Goal: Task Accomplishment & Management: Use online tool/utility

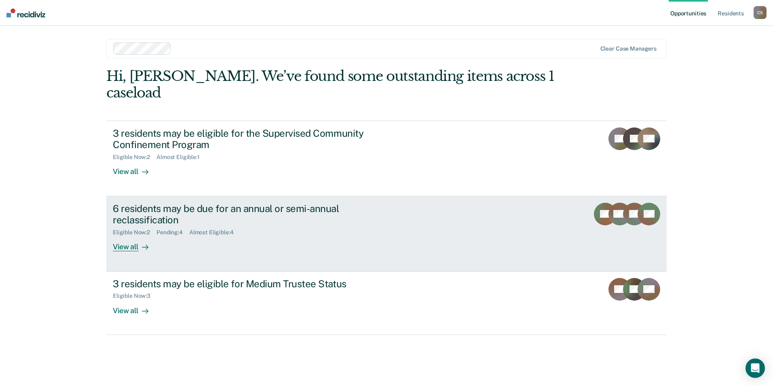
click at [140, 203] on div "6 residents may be due for an annual or semi-annual reclassification" at bounding box center [255, 214] width 284 height 23
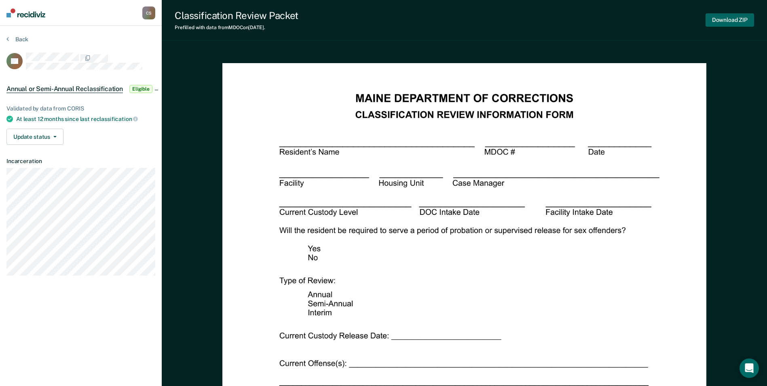
click at [730, 17] on button "Download ZIP" at bounding box center [730, 19] width 49 height 13
